Goal: Information Seeking & Learning: Learn about a topic

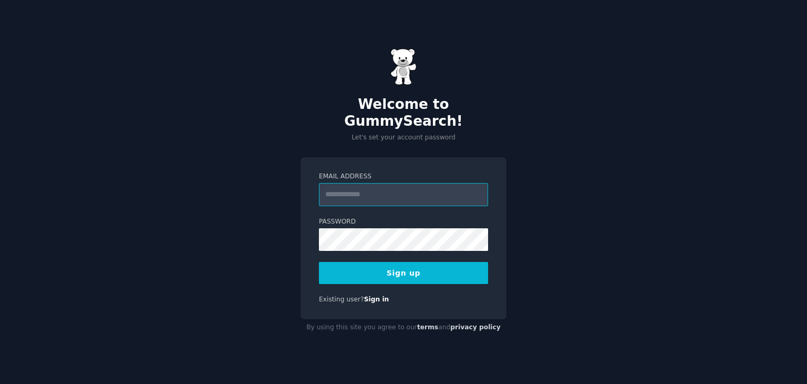
click at [363, 184] on input "Email Address" at bounding box center [403, 194] width 169 height 23
type input "**********"
click at [421, 265] on button "Sign up" at bounding box center [403, 273] width 169 height 22
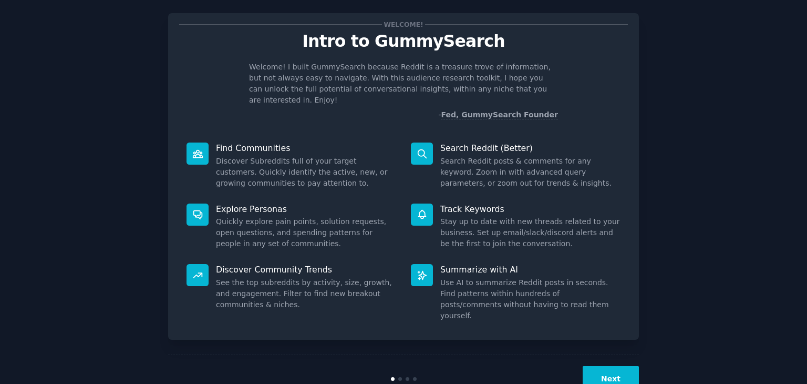
scroll to position [27, 0]
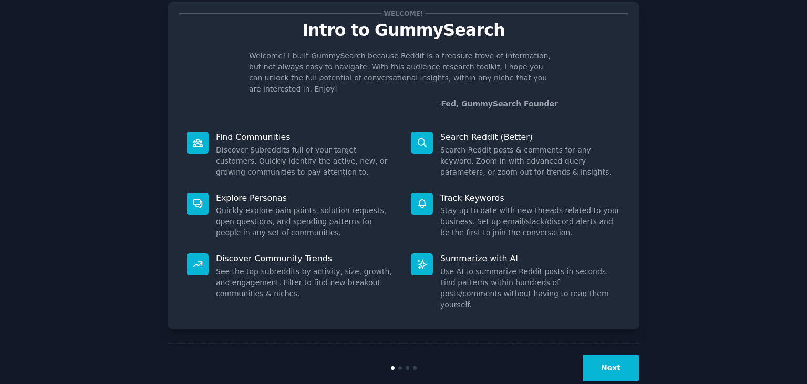
click at [616, 355] on button "Next" at bounding box center [611, 368] width 56 height 26
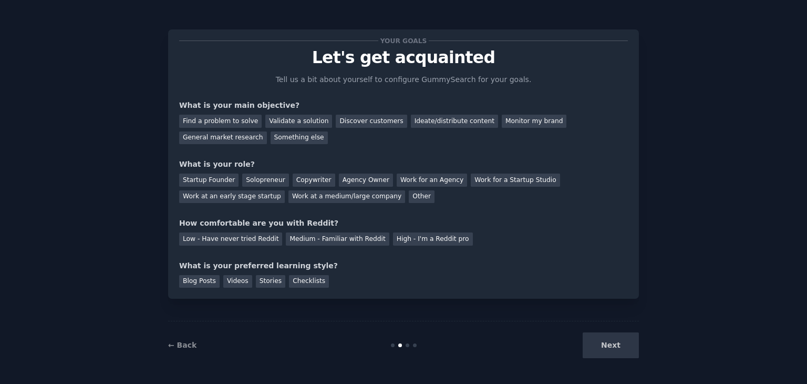
click at [616, 352] on div "Next" at bounding box center [560, 345] width 157 height 26
click at [614, 343] on div "Next" at bounding box center [560, 345] width 157 height 26
click at [178, 345] on link "← Back" at bounding box center [182, 345] width 28 height 8
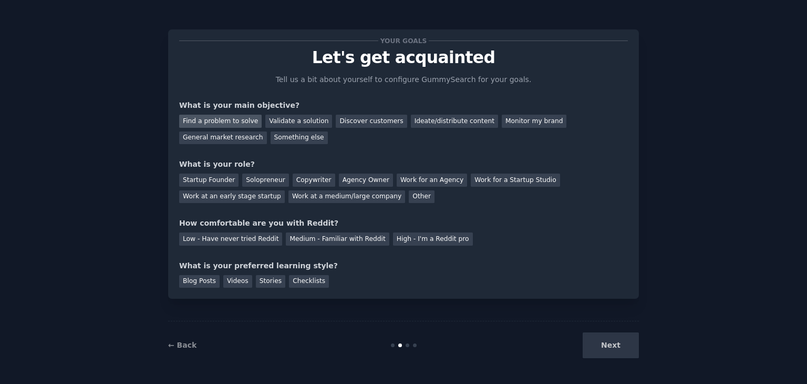
click at [229, 122] on div "Find a problem to solve" at bounding box center [220, 121] width 83 height 13
click at [290, 121] on div "Validate a solution" at bounding box center [298, 121] width 67 height 13
click at [217, 116] on div "Find a problem to solve" at bounding box center [220, 121] width 83 height 13
click at [191, 176] on div "Startup Founder" at bounding box center [208, 179] width 59 height 13
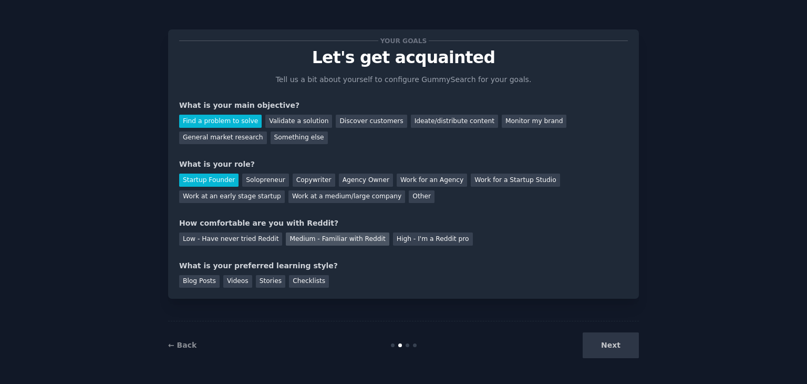
click at [331, 238] on div "Medium - Familiar with Reddit" at bounding box center [337, 238] width 103 height 13
click at [292, 282] on div "Checklists" at bounding box center [309, 281] width 40 height 13
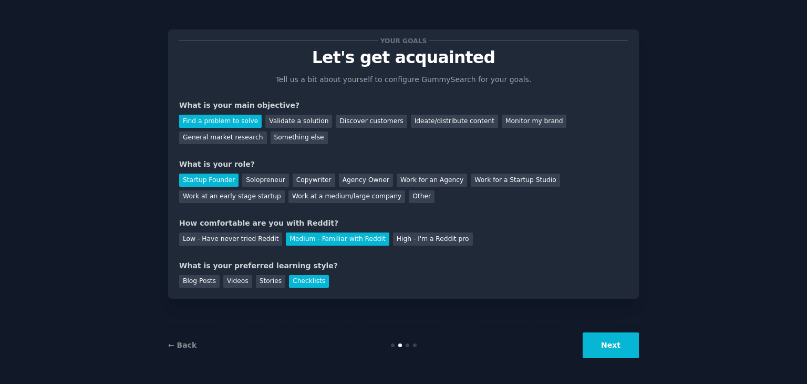
click at [617, 348] on button "Next" at bounding box center [611, 345] width 56 height 26
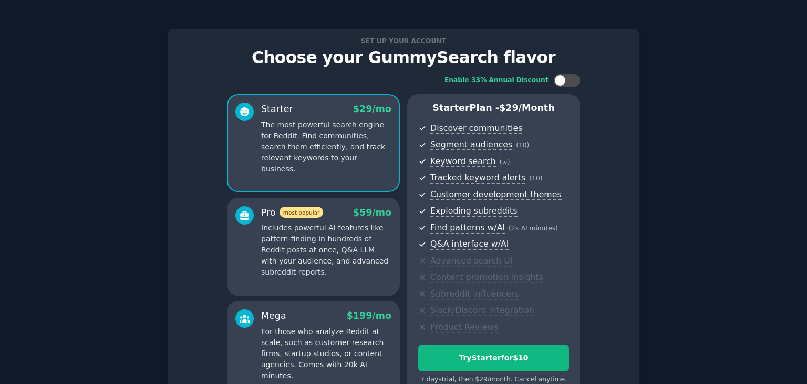
scroll to position [115, 0]
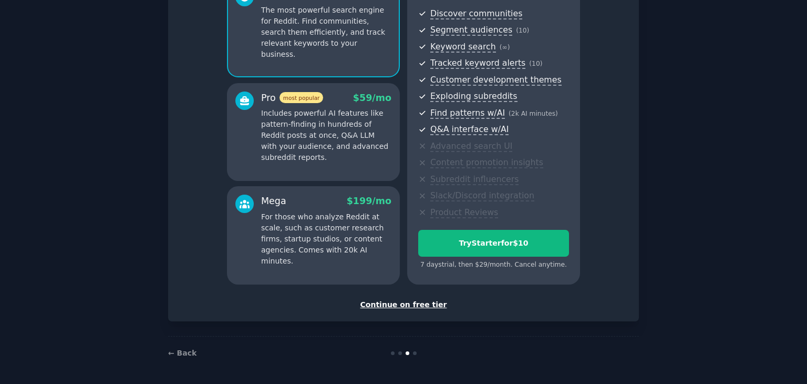
click at [403, 303] on div "Continue on free tier" at bounding box center [403, 304] width 449 height 11
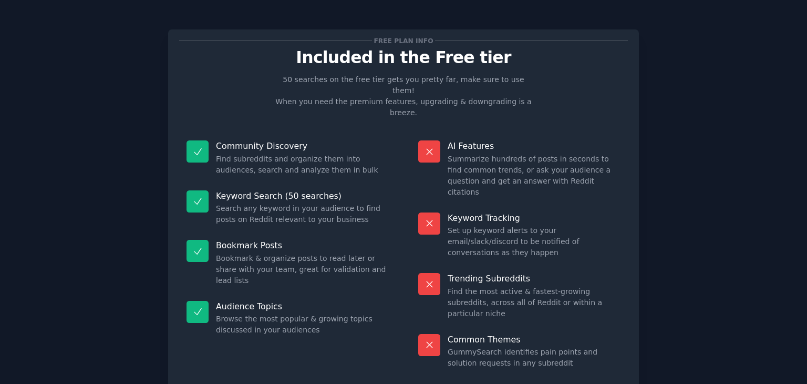
scroll to position [25, 0]
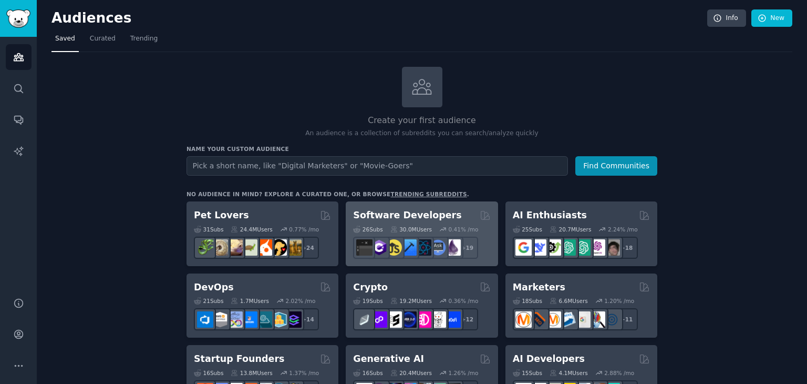
click at [458, 217] on div "Software Developers" at bounding box center [421, 215] width 137 height 13
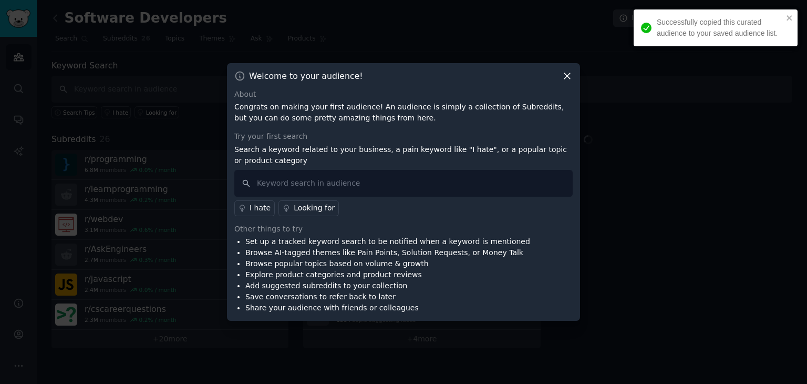
click at [566, 76] on icon at bounding box center [567, 75] width 11 height 11
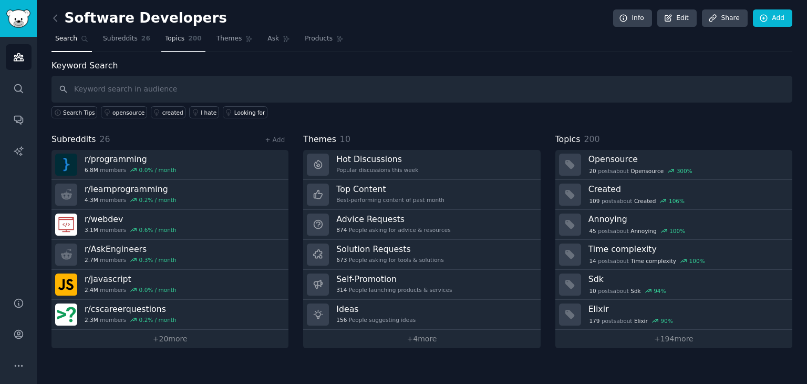
click at [190, 39] on span "200" at bounding box center [195, 38] width 14 height 9
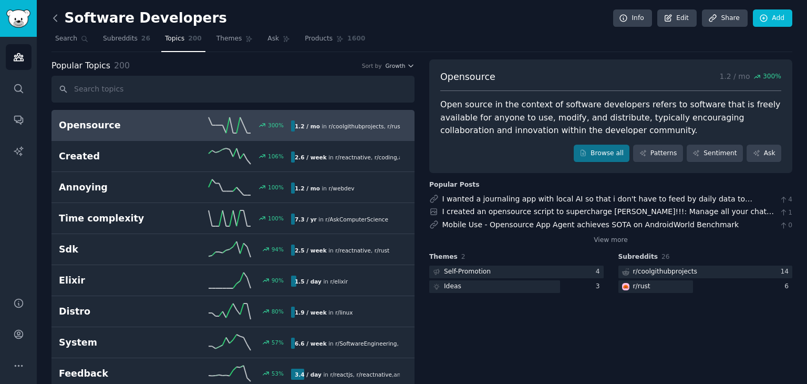
click at [53, 13] on icon at bounding box center [55, 18] width 11 height 11
click at [55, 16] on icon at bounding box center [55, 18] width 3 height 6
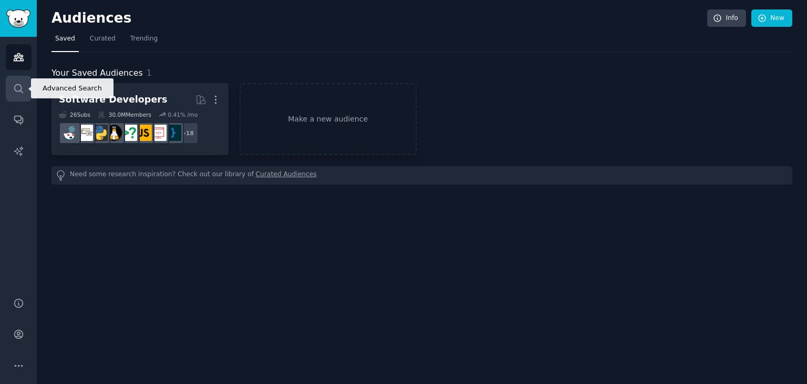
click at [17, 93] on icon "Sidebar" at bounding box center [18, 88] width 11 height 11
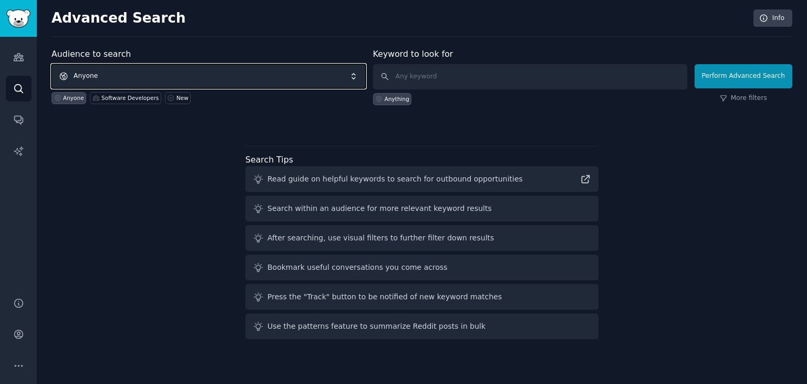
click at [192, 75] on span "Anyone" at bounding box center [209, 76] width 314 height 24
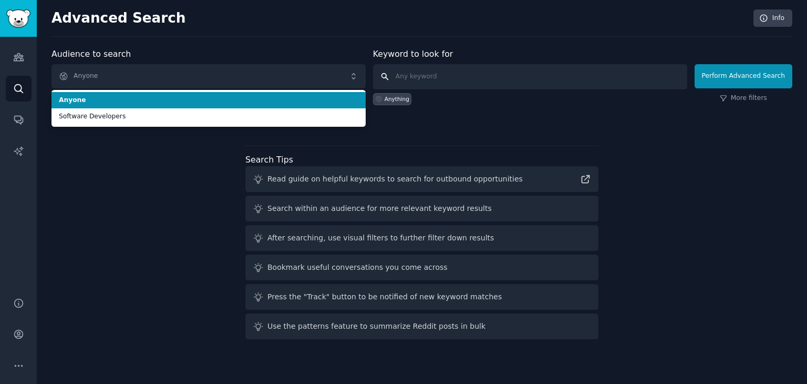
click at [445, 71] on input "text" at bounding box center [530, 76] width 314 height 25
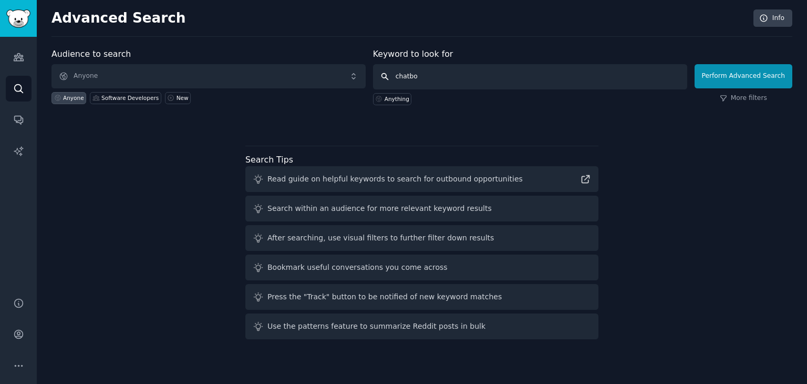
type input "chatbot"
click button "Perform Advanced Search" at bounding box center [744, 76] width 98 height 24
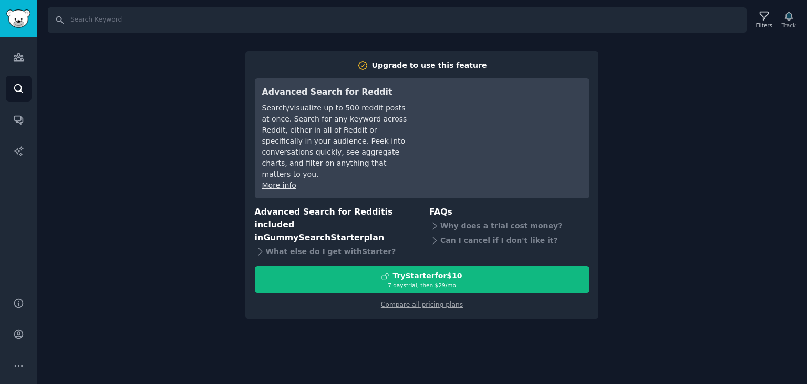
click at [710, 116] on div "Search Filters Track Upgrade to use this feature Advanced Search for Reddit Sea…" at bounding box center [422, 192] width 770 height 384
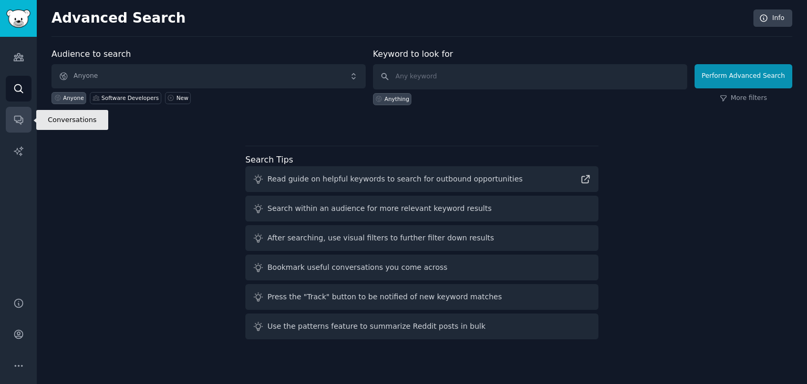
click at [21, 123] on icon "Sidebar" at bounding box center [18, 119] width 11 height 11
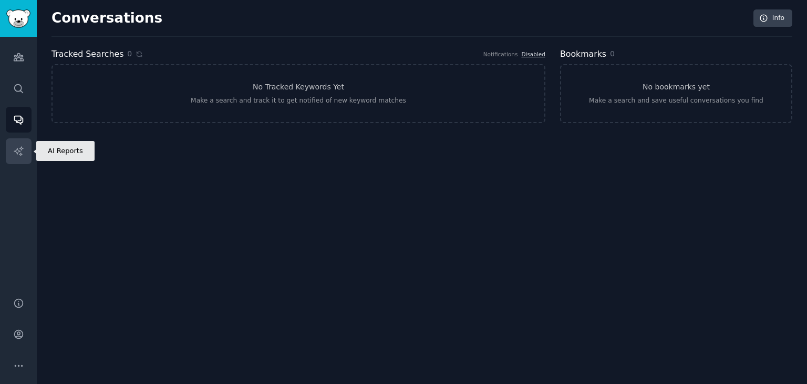
click at [20, 149] on icon "Sidebar" at bounding box center [18, 151] width 11 height 11
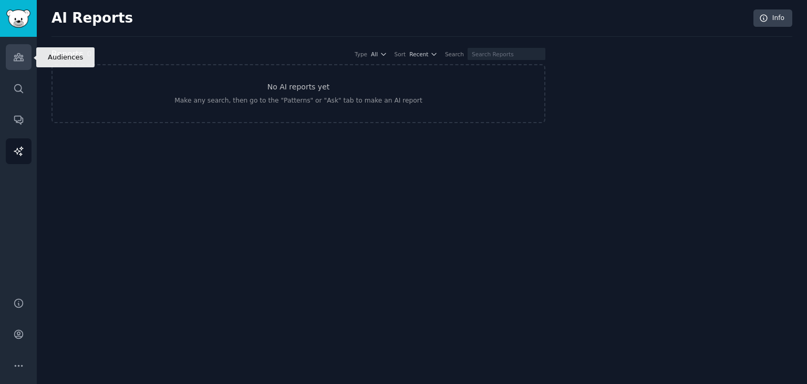
click at [19, 56] on icon "Sidebar" at bounding box center [18, 57] width 9 height 7
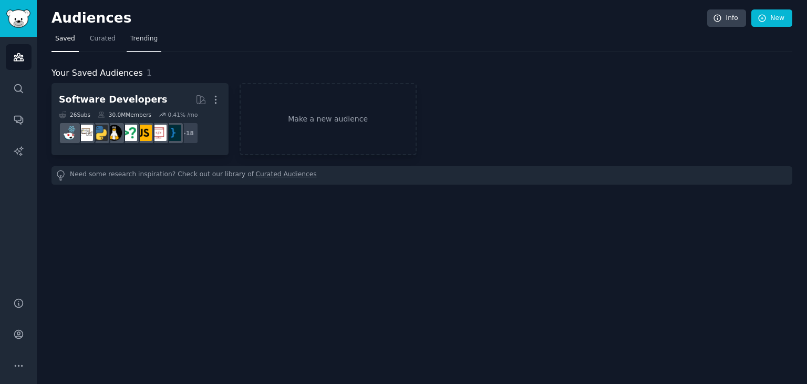
click at [142, 38] on span "Trending" at bounding box center [143, 38] width 27 height 9
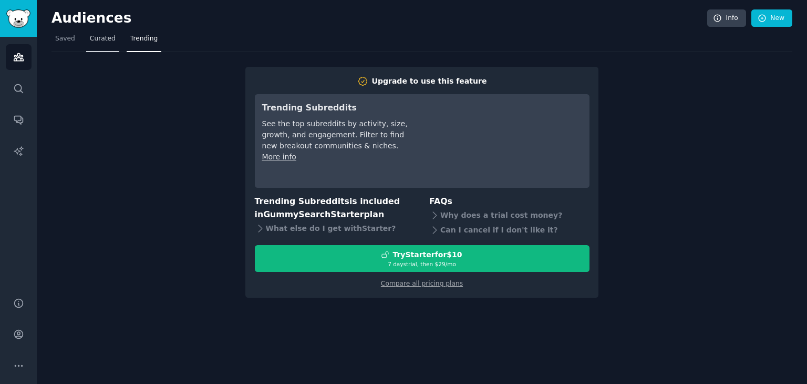
click at [95, 32] on link "Curated" at bounding box center [102, 41] width 33 height 22
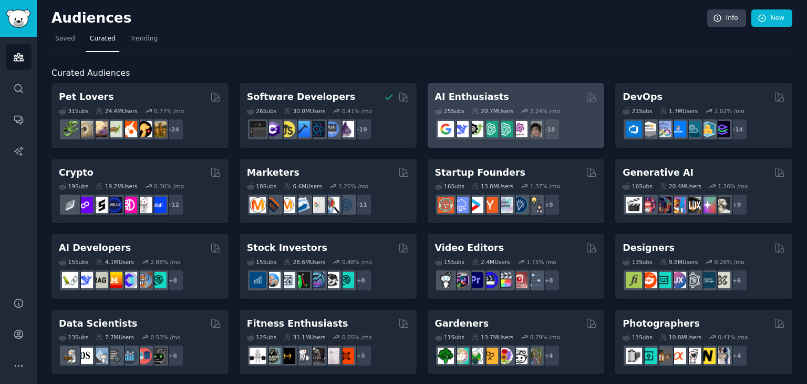
click at [506, 101] on div "AI Enthusiasts" at bounding box center [516, 96] width 162 height 13
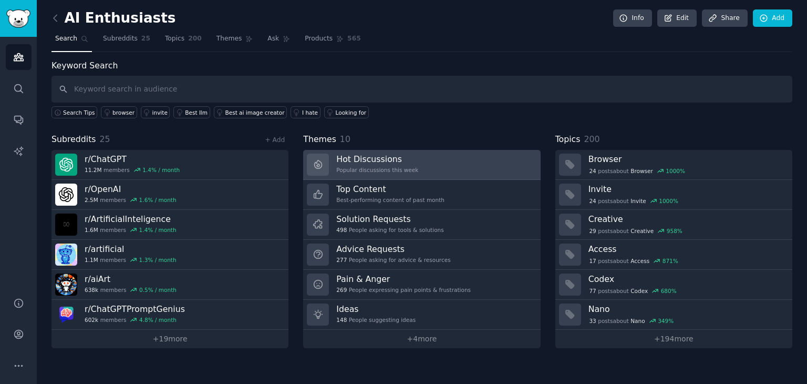
click at [404, 162] on h3 "Hot Discussions" at bounding box center [377, 158] width 82 height 11
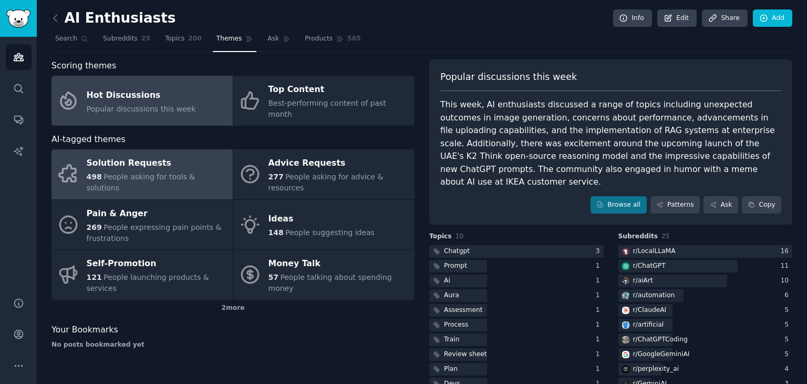
click at [168, 172] on span "People asking for tools & solutions" at bounding box center [141, 181] width 109 height 19
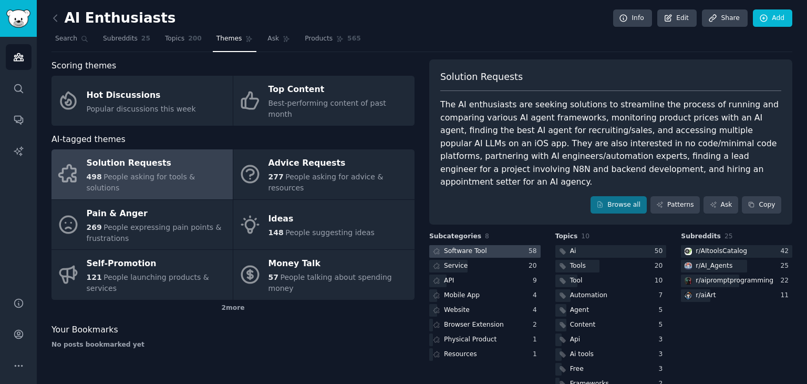
click at [489, 245] on div at bounding box center [484, 251] width 111 height 13
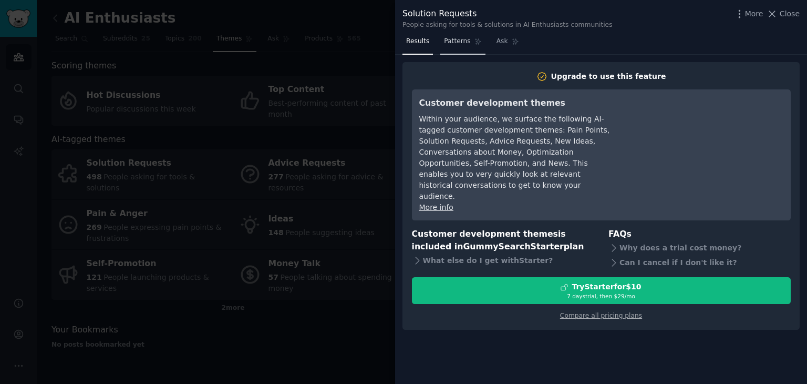
click at [460, 43] on span "Patterns" at bounding box center [457, 41] width 26 height 9
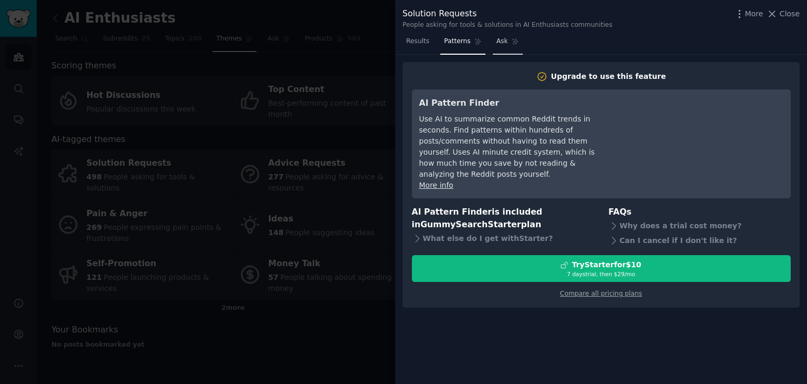
click at [501, 48] on link "Ask" at bounding box center [508, 44] width 30 height 22
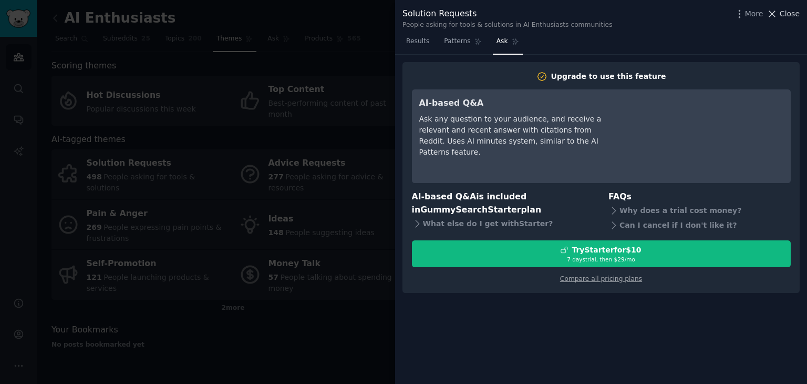
click at [774, 15] on icon at bounding box center [773, 14] width 6 height 6
